Goal: Check status

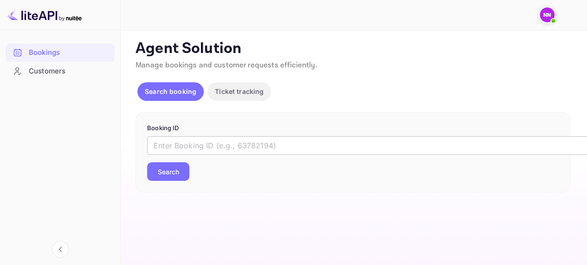
click at [179, 152] on input "text" at bounding box center [379, 145] width 464 height 19
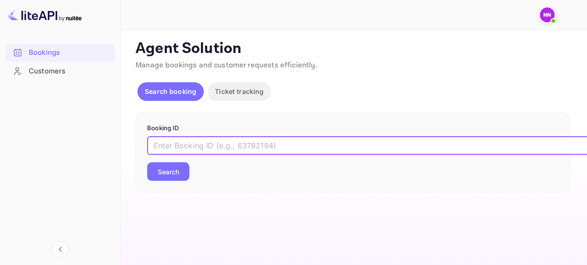
paste input "9223649"
click at [178, 169] on button "Search" at bounding box center [168, 171] width 42 height 19
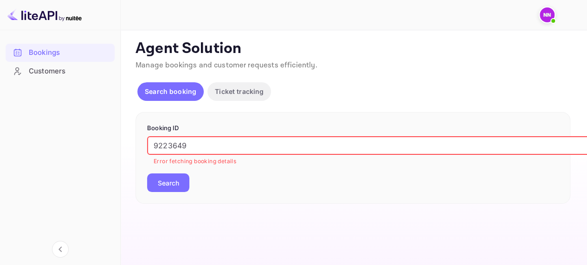
paste input "Supplier Ref No- 8767513"
drag, startPoint x: 198, startPoint y: 146, endPoint x: 78, endPoint y: 146, distance: 119.8
click at [78, 146] on div "Bookings Customers Now you can check your travel website directly from the link…" at bounding box center [293, 132] width 587 height 265
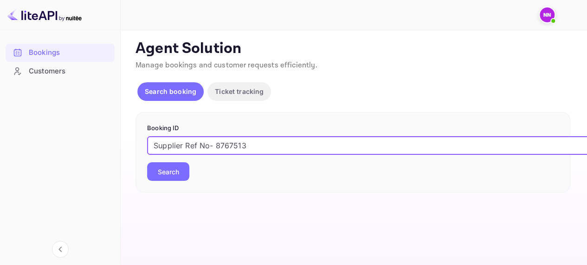
drag, startPoint x: 214, startPoint y: 143, endPoint x: 72, endPoint y: 143, distance: 142.5
click at [74, 143] on div "Bookings Customers Now you can check your travel website directly from the link…" at bounding box center [293, 132] width 587 height 265
type input "8767513"
click at [147, 162] on button "Search" at bounding box center [168, 171] width 42 height 19
